Goal: Task Accomplishment & Management: Use online tool/utility

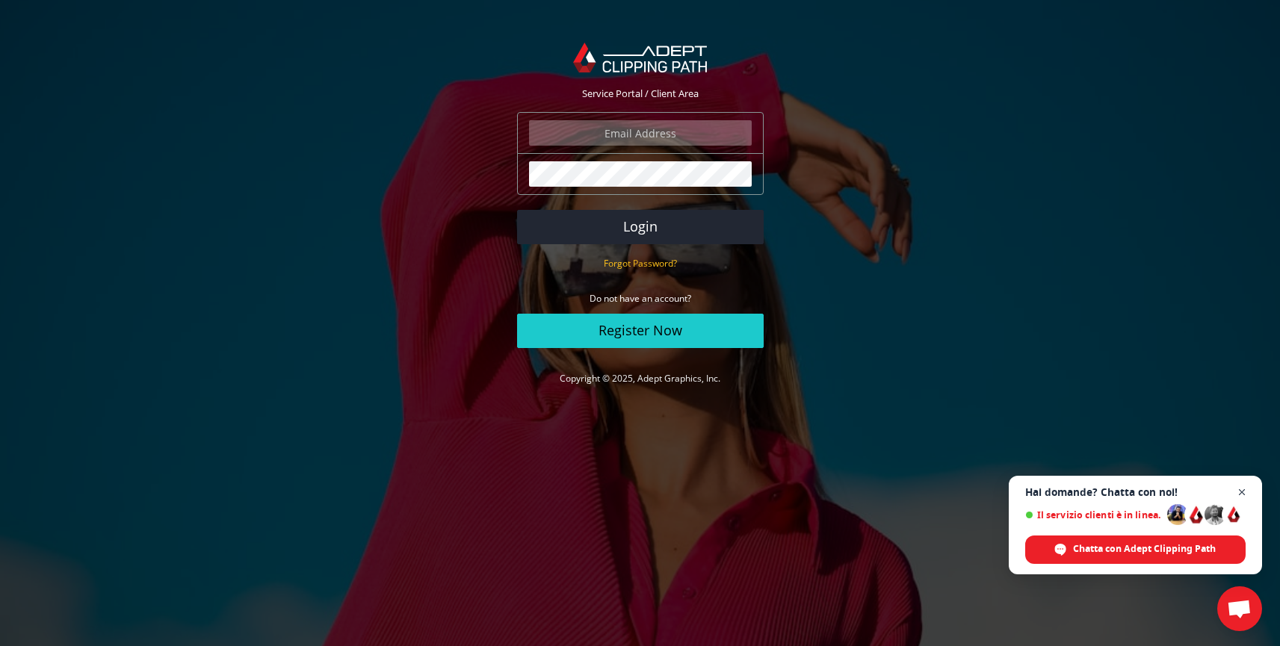
click at [1243, 490] on span "Aprire la chat" at bounding box center [1242, 492] width 19 height 19
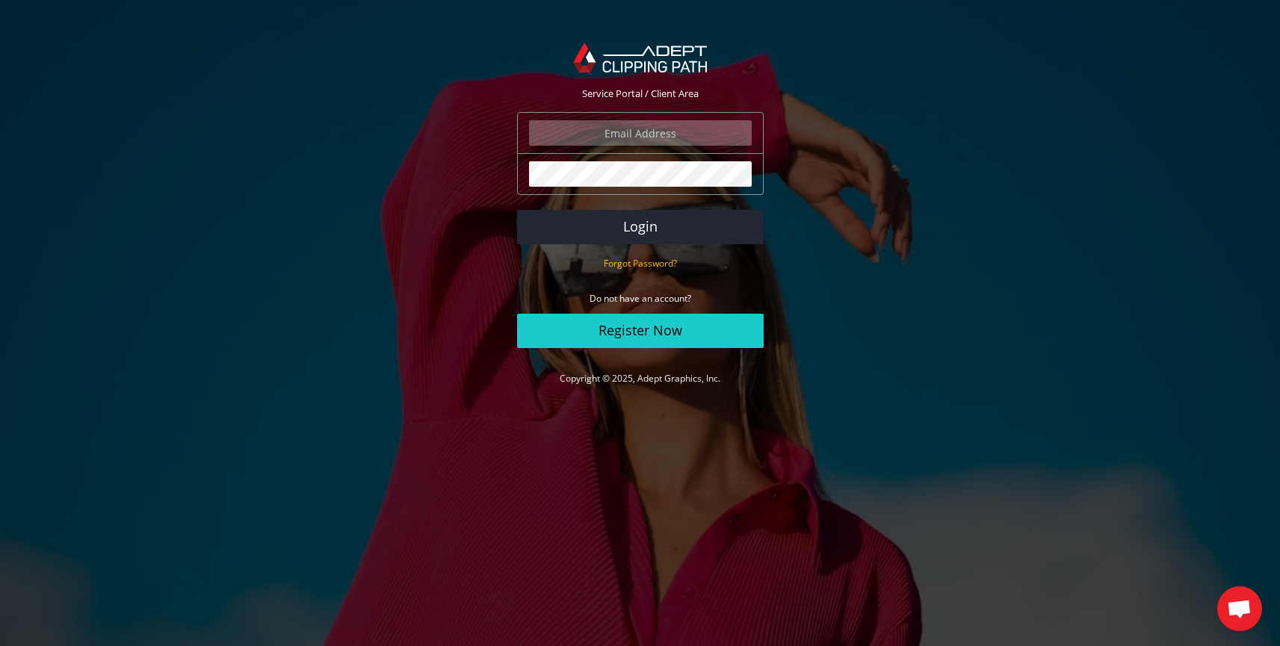
click at [689, 138] on input "email" at bounding box center [640, 132] width 223 height 25
type input "mpizzuti86@gmail.com"
click at [725, 132] on input "mpizzuti86@gmail.com" at bounding box center [640, 132] width 223 height 25
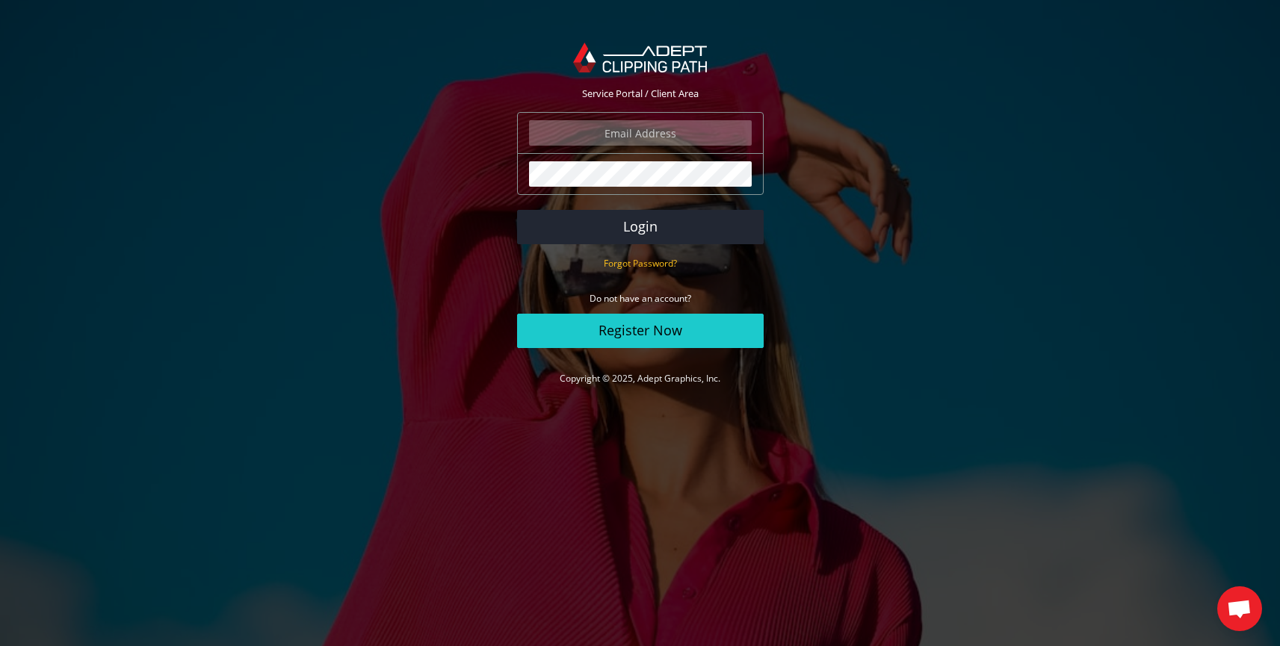
click at [639, 135] on input "email" at bounding box center [640, 132] width 223 height 25
type input "[EMAIL_ADDRESS][DOMAIN_NAME]"
click at [715, 135] on input "[EMAIL_ADDRESS][DOMAIN_NAME]" at bounding box center [640, 132] width 223 height 25
click at [715, 135] on input "mpizzuti86@gmail.com" at bounding box center [640, 132] width 223 height 25
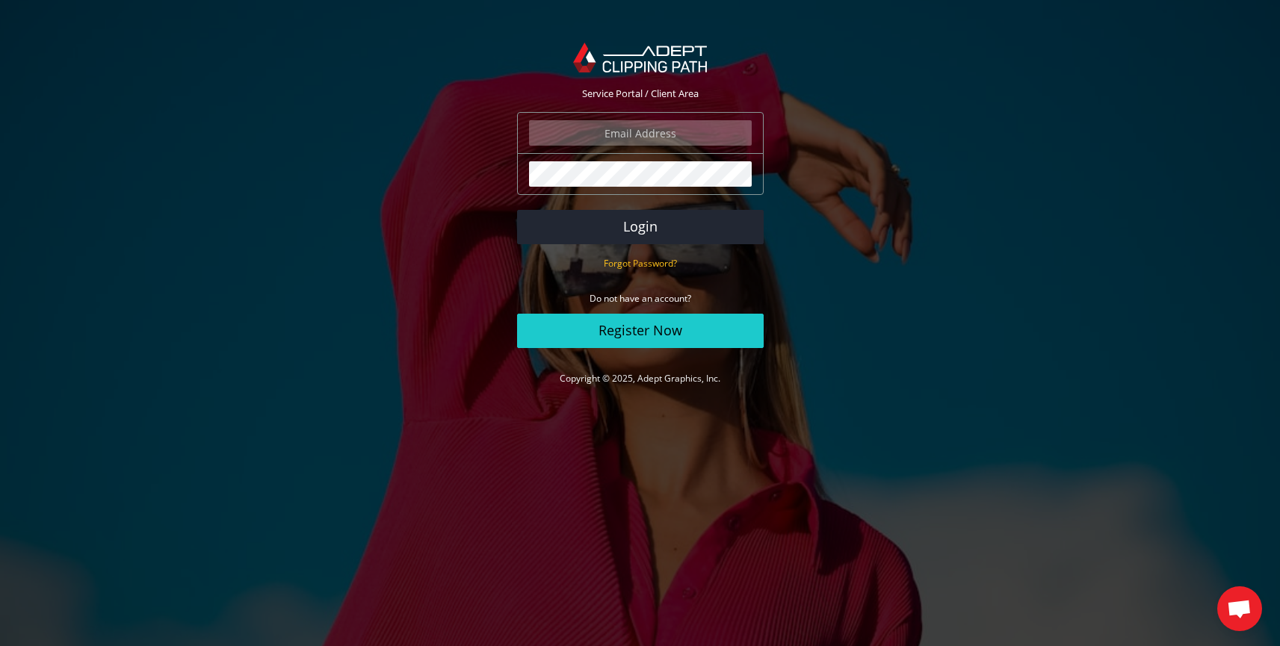
click at [648, 135] on input "email" at bounding box center [640, 132] width 223 height 25
type input "mpizzuti86@gmail.com"
click at [699, 136] on input "mpizzuti86@gmail.com" at bounding box center [640, 132] width 223 height 25
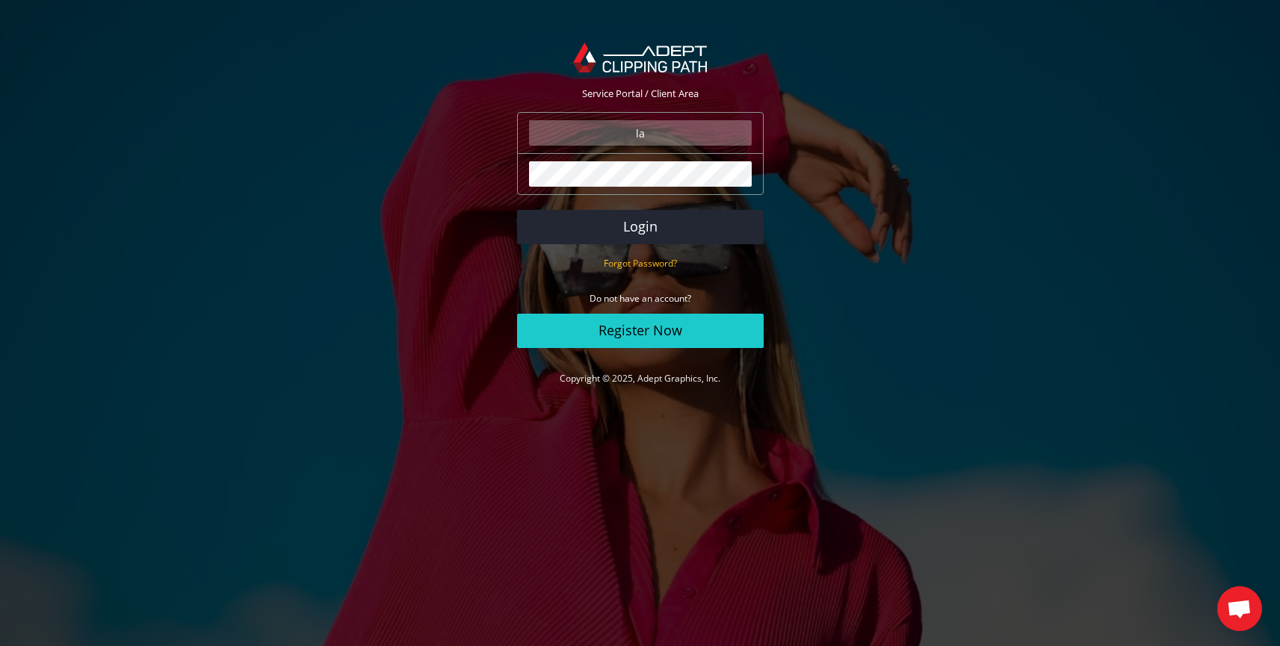
type input "l"
type input "m"
type input "mattia@brn.it"
click at [517, 210] on button "Login" at bounding box center [640, 227] width 247 height 34
click at [666, 139] on input "email" at bounding box center [640, 132] width 223 height 25
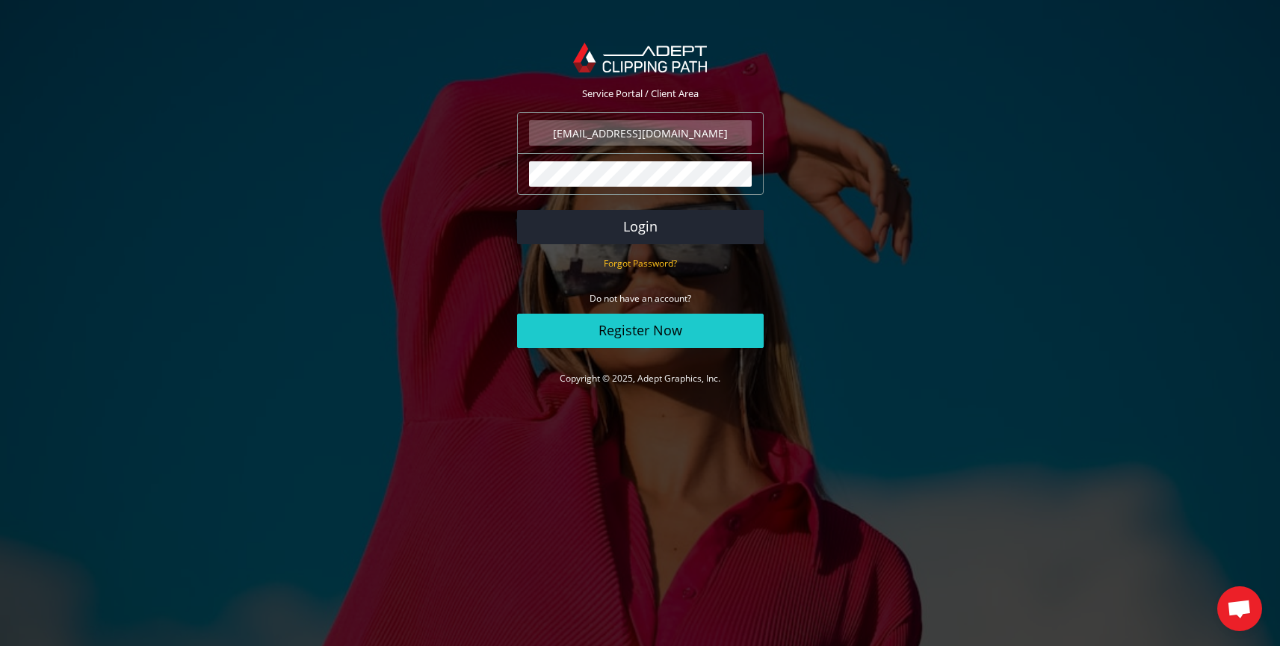
type input "mattia@brn.it"
click at [517, 210] on button "Login" at bounding box center [640, 227] width 247 height 34
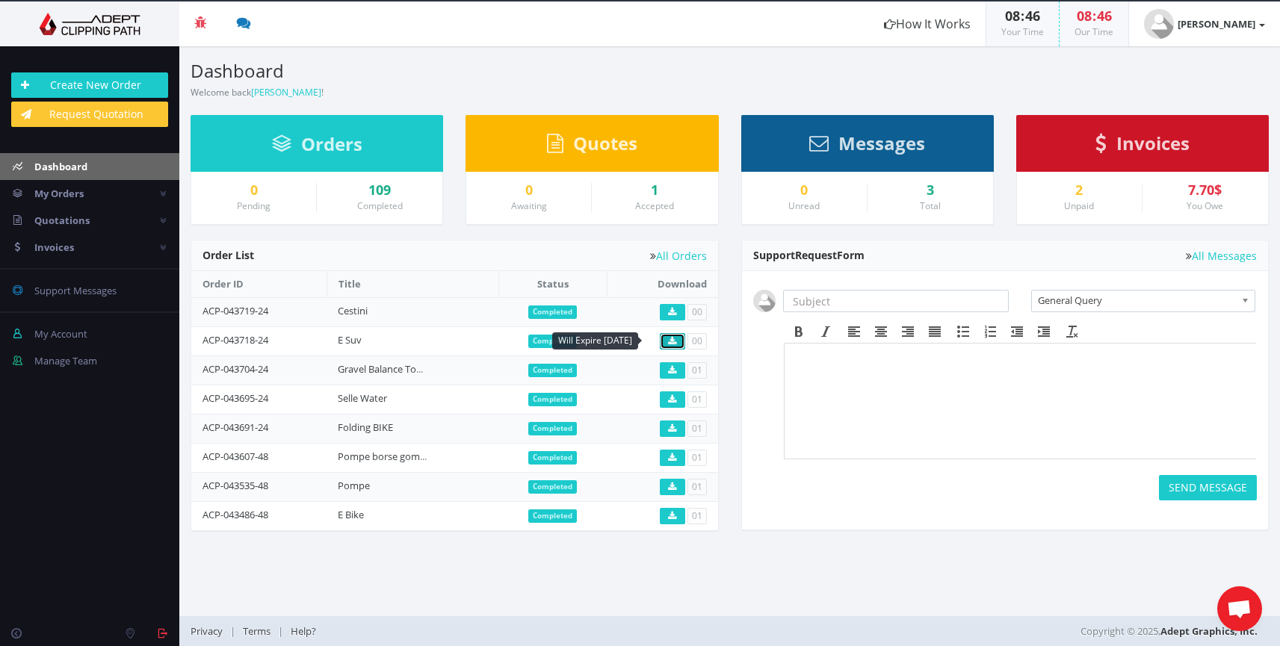
click at [675, 339] on icon at bounding box center [672, 341] width 8 height 9
